Goal: Book appointment/travel/reservation

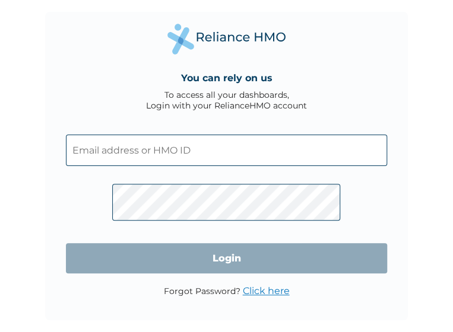
type input "TLR/10245/A"
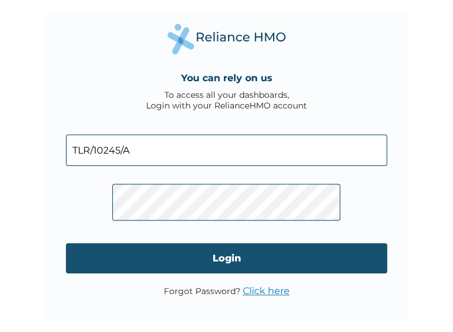
click at [234, 274] on input "Login" at bounding box center [227, 258] width 322 height 30
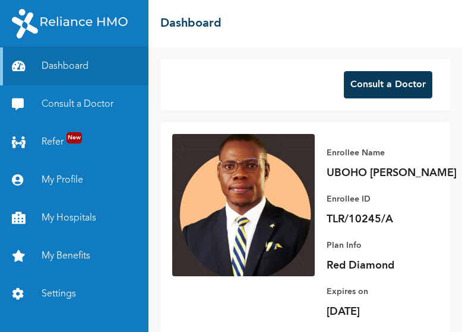
click at [377, 91] on button "Consult a Doctor" at bounding box center [388, 84] width 88 height 27
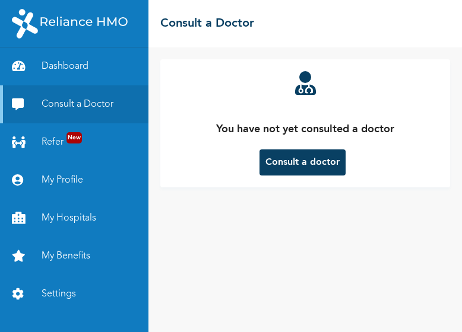
click at [299, 167] on button "Consult a doctor" at bounding box center [302, 163] width 86 height 26
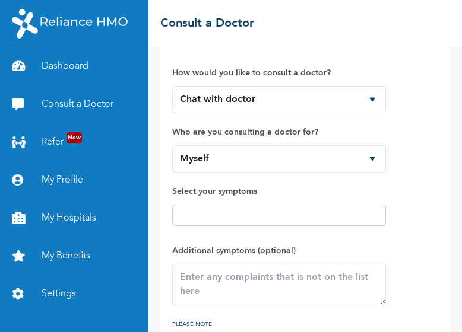
scroll to position [17, 0]
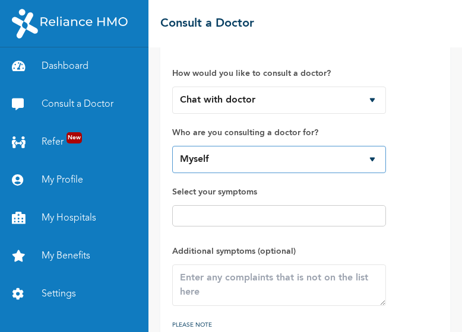
click at [236, 159] on select "Myself" at bounding box center [279, 159] width 214 height 27
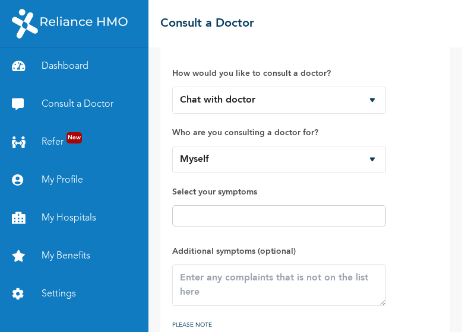
click at [230, 197] on label "Select your symptoms" at bounding box center [279, 192] width 214 height 14
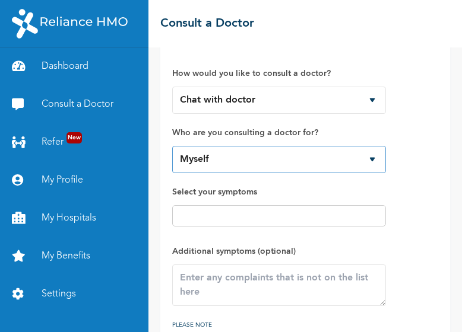
click at [261, 158] on select "Myself" at bounding box center [279, 159] width 214 height 27
click at [172, 146] on select "Myself" at bounding box center [279, 159] width 214 height 27
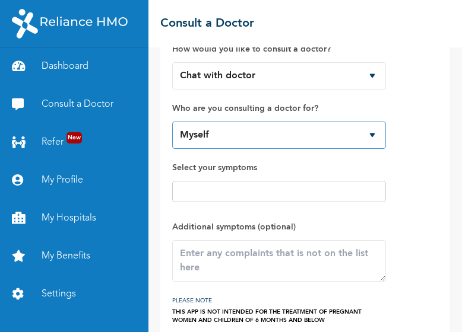
scroll to position [42, 0]
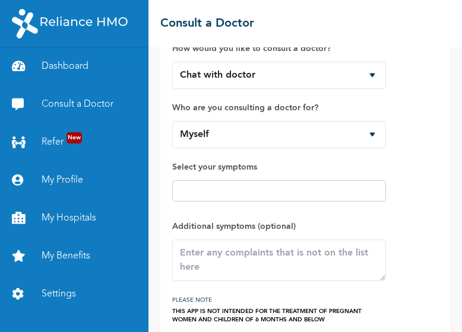
click at [251, 186] on input "text" at bounding box center [279, 191] width 207 height 14
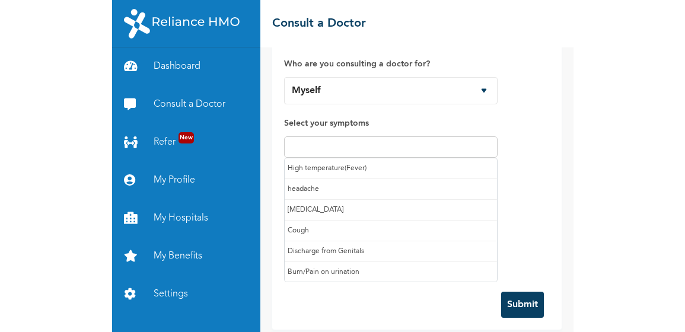
scroll to position [62, 0]
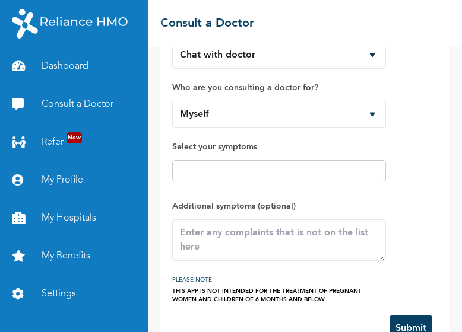
click at [262, 131] on div "How would you like to consult a doctor? Chat with doctor Phone Call Who are you…" at bounding box center [279, 156] width 214 height 294
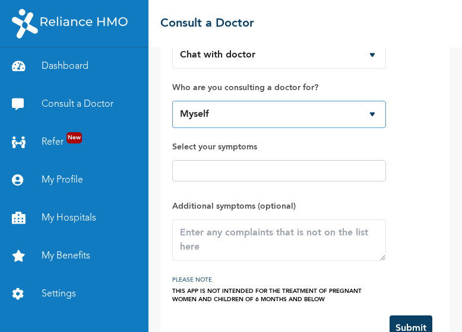
click at [261, 117] on select "Myself" at bounding box center [279, 114] width 214 height 27
